Goal: Task Accomplishment & Management: Complete application form

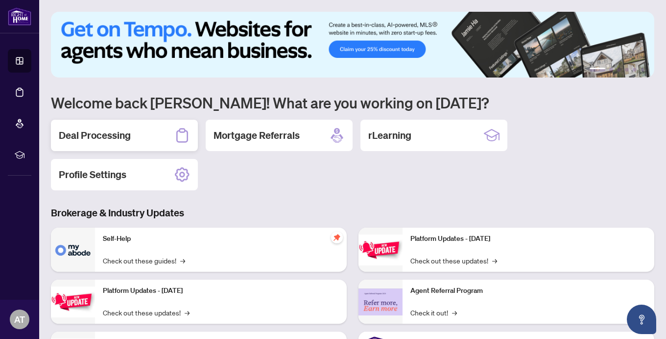
click at [88, 134] on h2 "Deal Processing" at bounding box center [95, 135] width 72 height 14
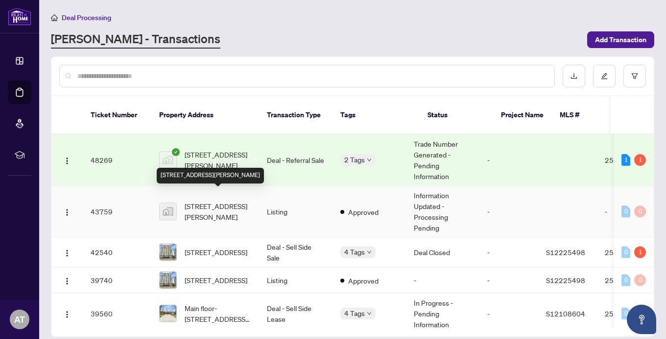
click at [203, 200] on span "[STREET_ADDRESS][PERSON_NAME]" at bounding box center [218, 211] width 67 height 22
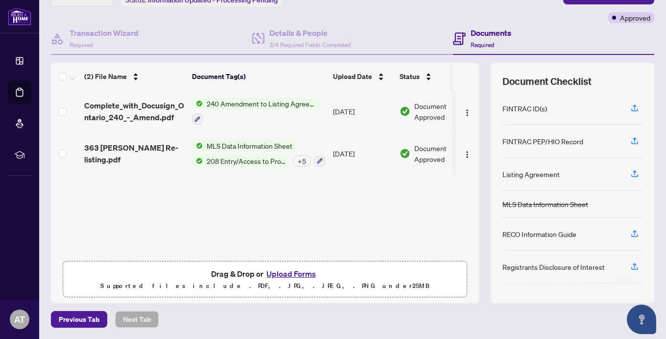
click at [292, 271] on button "Upload Forms" at bounding box center [291, 273] width 55 height 13
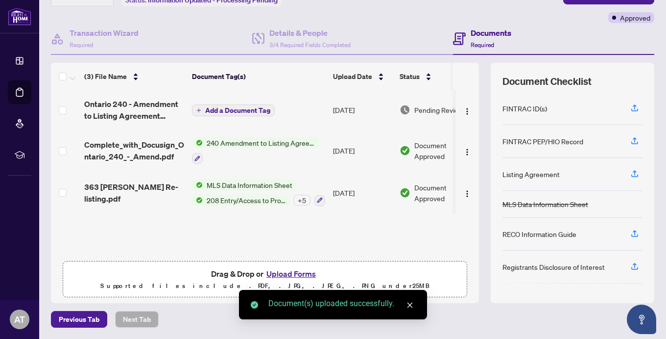
click at [220, 112] on span "Add a Document Tag" at bounding box center [237, 110] width 65 height 7
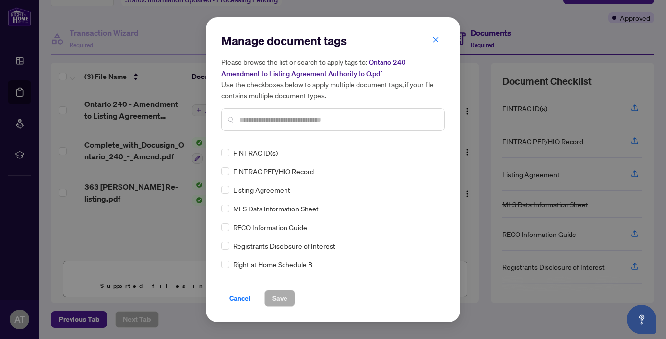
click at [261, 139] on div "Manage document tags Please browse the list or search to apply tags to: Ontario…" at bounding box center [333, 169] width 223 height 273
click at [269, 121] on input "text" at bounding box center [338, 119] width 197 height 11
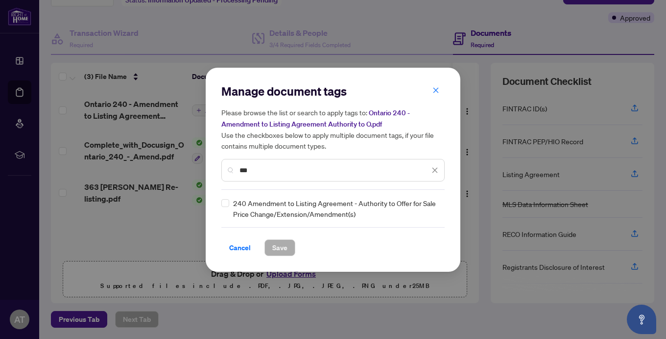
type input "***"
click at [278, 244] on span "Save" at bounding box center [279, 248] width 15 height 16
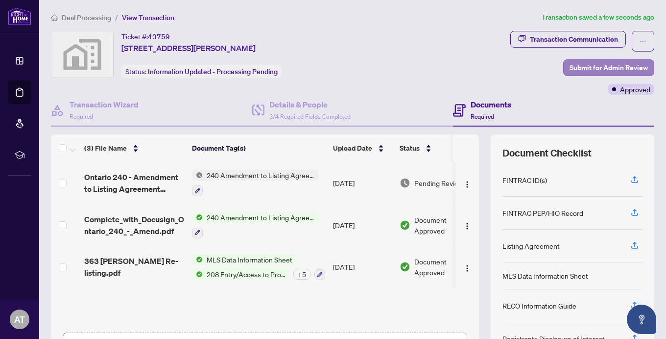
click at [605, 65] on span "Submit for Admin Review" at bounding box center [609, 68] width 78 height 16
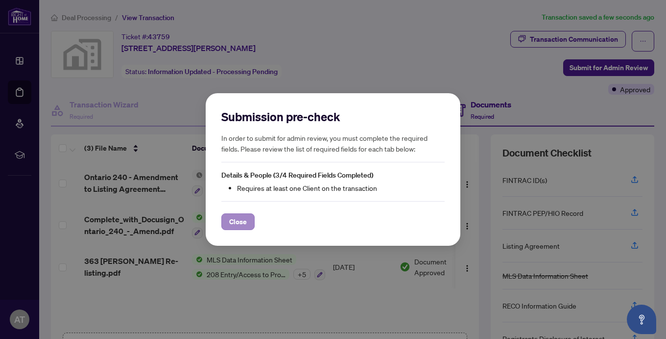
click at [234, 223] on span "Close" at bounding box center [238, 222] width 18 height 16
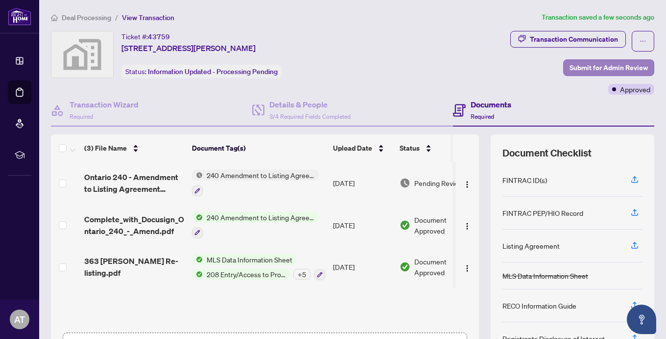
click at [586, 66] on span "Submit for Admin Review" at bounding box center [609, 68] width 78 height 16
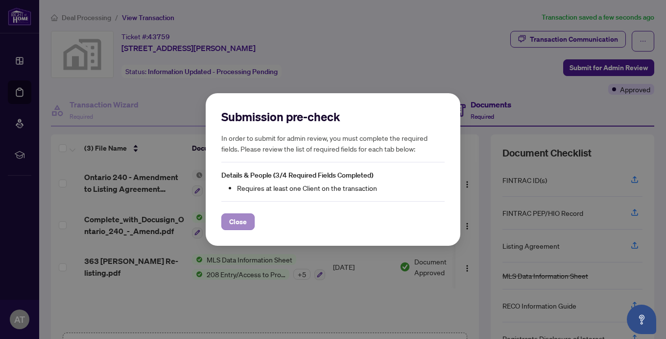
click at [241, 225] on span "Close" at bounding box center [238, 222] width 18 height 16
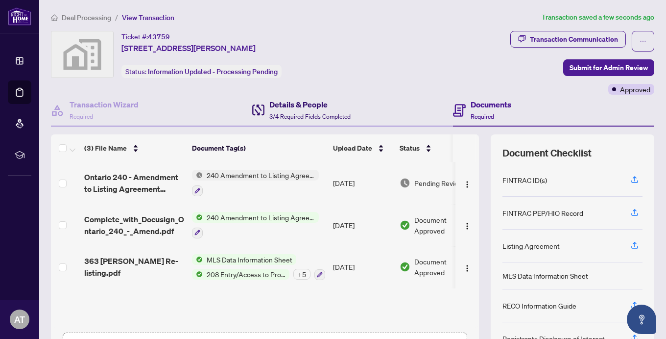
click at [301, 107] on h4 "Details & People" at bounding box center [310, 105] width 81 height 12
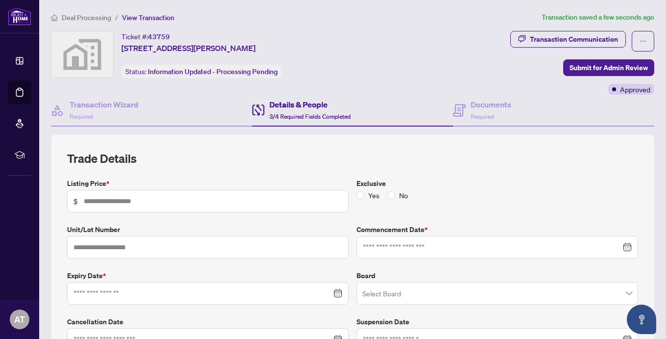
type input "*********"
type input "**********"
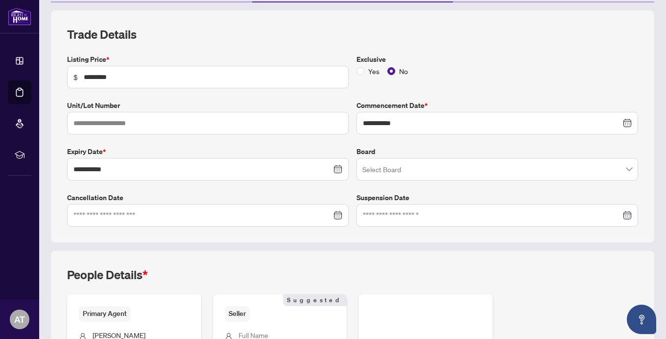
scroll to position [61, 0]
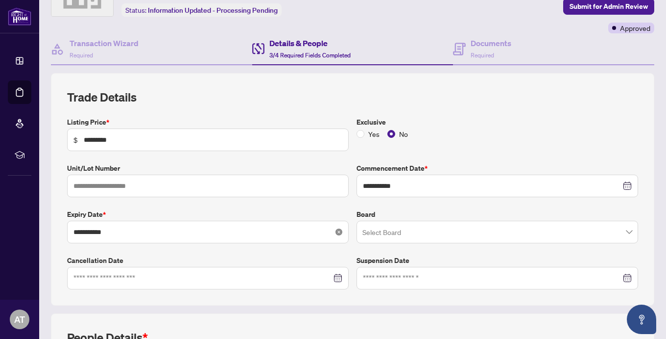
click at [339, 233] on icon "close-circle" at bounding box center [339, 231] width 7 height 7
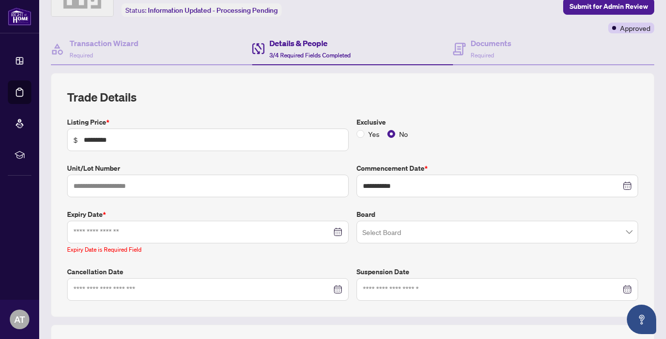
click at [339, 233] on div at bounding box center [208, 231] width 269 height 11
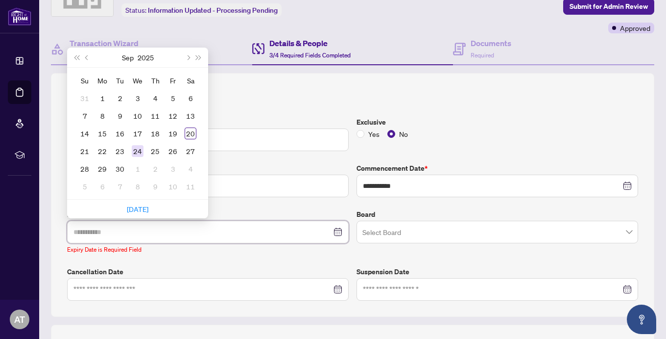
type input "**********"
click at [138, 152] on div "24" at bounding box center [138, 151] width 12 height 12
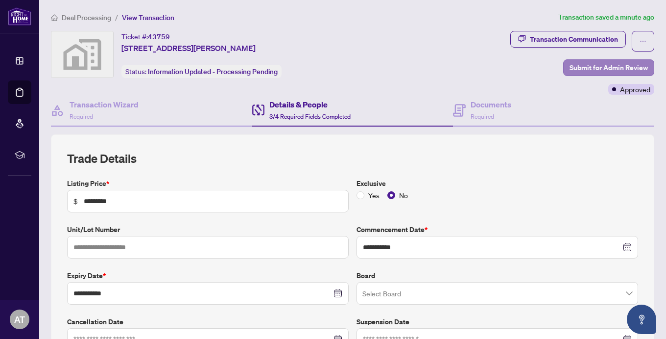
scroll to position [0, 0]
click at [598, 66] on span "Submit for Admin Review" at bounding box center [609, 68] width 78 height 16
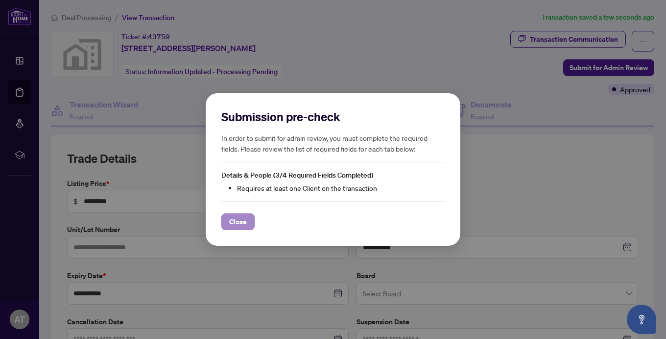
click at [242, 218] on span "Close" at bounding box center [238, 222] width 18 height 16
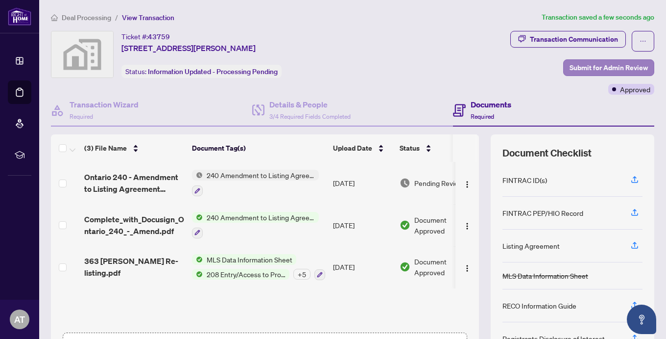
click at [594, 67] on span "Submit for Admin Review" at bounding box center [609, 68] width 78 height 16
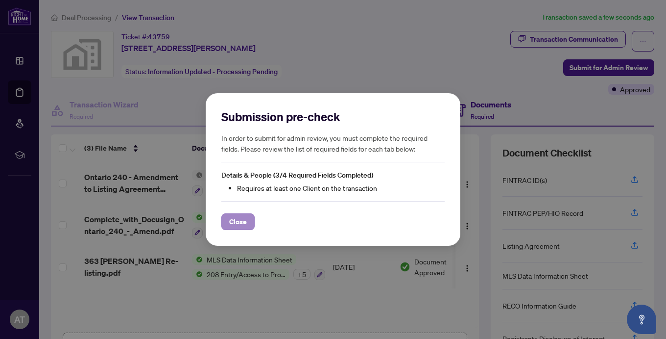
click at [240, 220] on span "Close" at bounding box center [238, 222] width 18 height 16
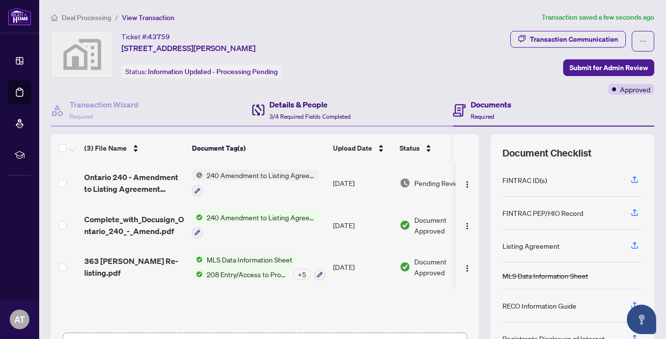
click at [288, 106] on h4 "Details & People" at bounding box center [310, 105] width 81 height 12
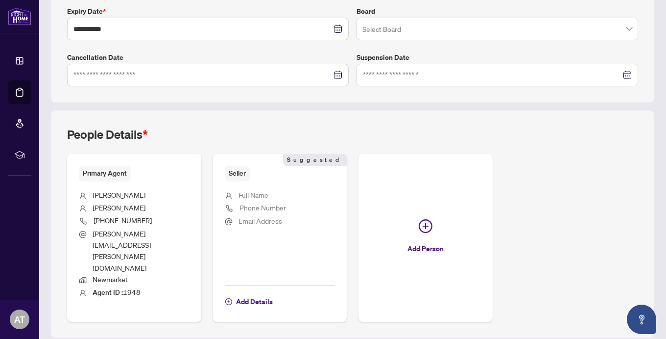
scroll to position [264, 0]
click at [260, 294] on span "Add Details" at bounding box center [254, 302] width 37 height 16
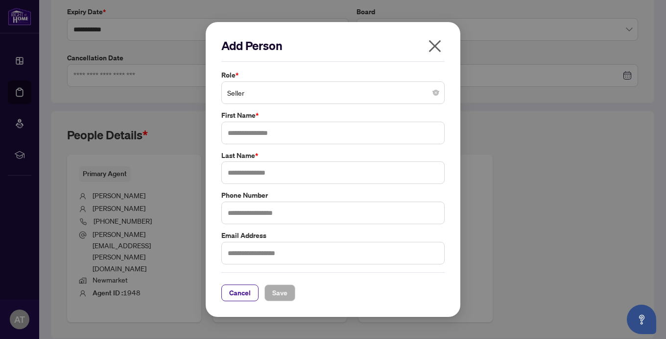
click at [284, 94] on span "Seller" at bounding box center [333, 92] width 212 height 19
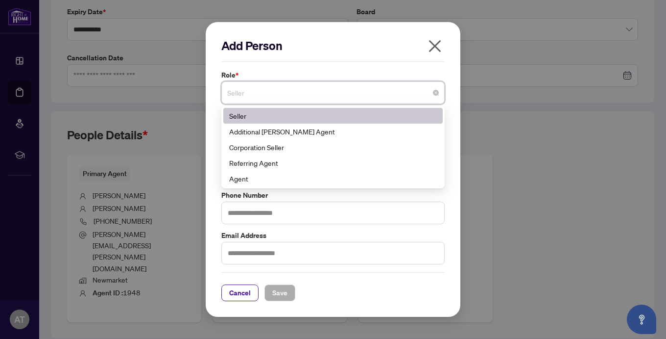
click at [278, 119] on div "Seller" at bounding box center [333, 115] width 208 height 11
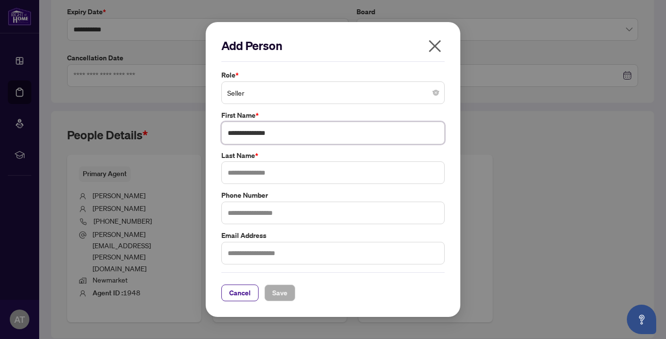
type input "**********"
type input "*******"
click at [282, 287] on span "Save" at bounding box center [279, 293] width 15 height 16
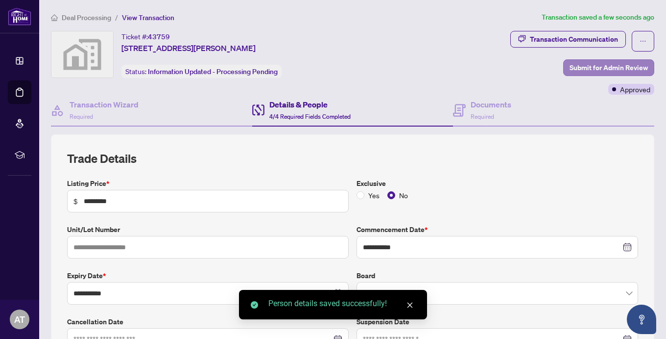
scroll to position [0, 0]
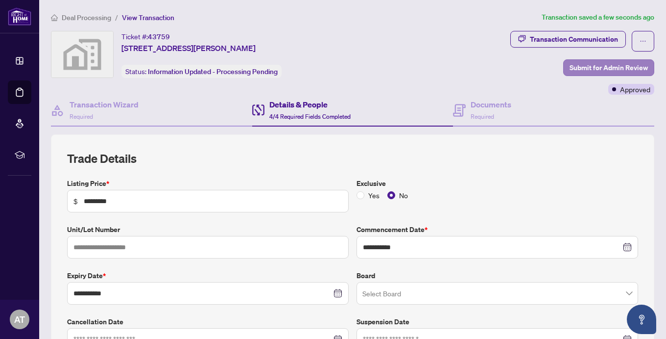
click at [606, 67] on span "Submit for Admin Review" at bounding box center [609, 68] width 78 height 16
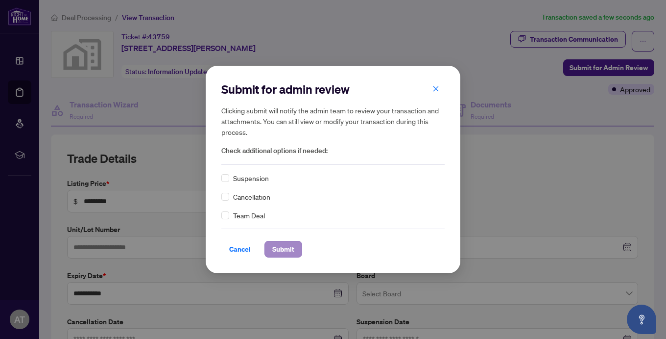
click at [282, 247] on span "Submit" at bounding box center [283, 249] width 22 height 16
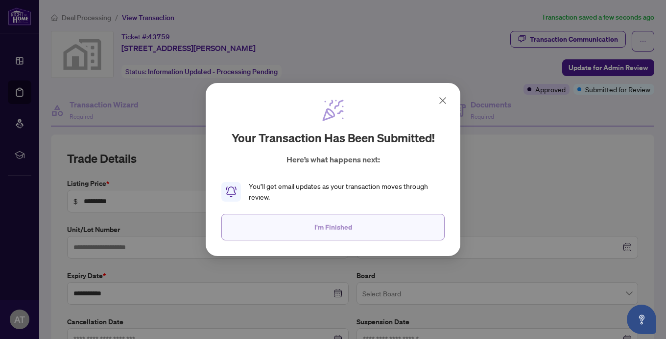
click at [338, 223] on span "I'm Finished" at bounding box center [334, 227] width 38 height 16
